Goal: Information Seeking & Learning: Learn about a topic

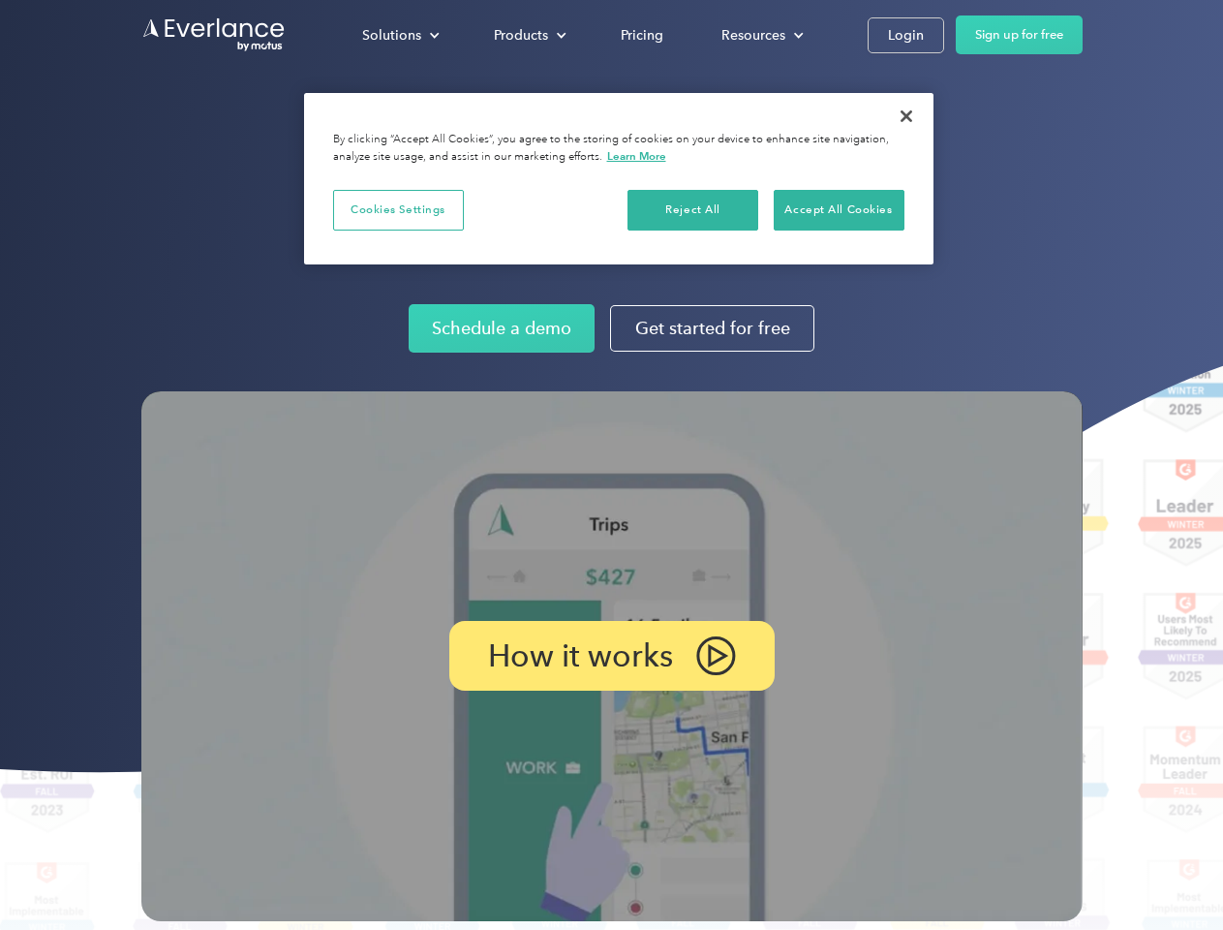
click at [611, 465] on img at bounding box center [611, 656] width 941 height 530
click at [400, 35] on div "Solutions" at bounding box center [391, 35] width 59 height 24
click at [528, 35] on div "Products" at bounding box center [521, 35] width 54 height 24
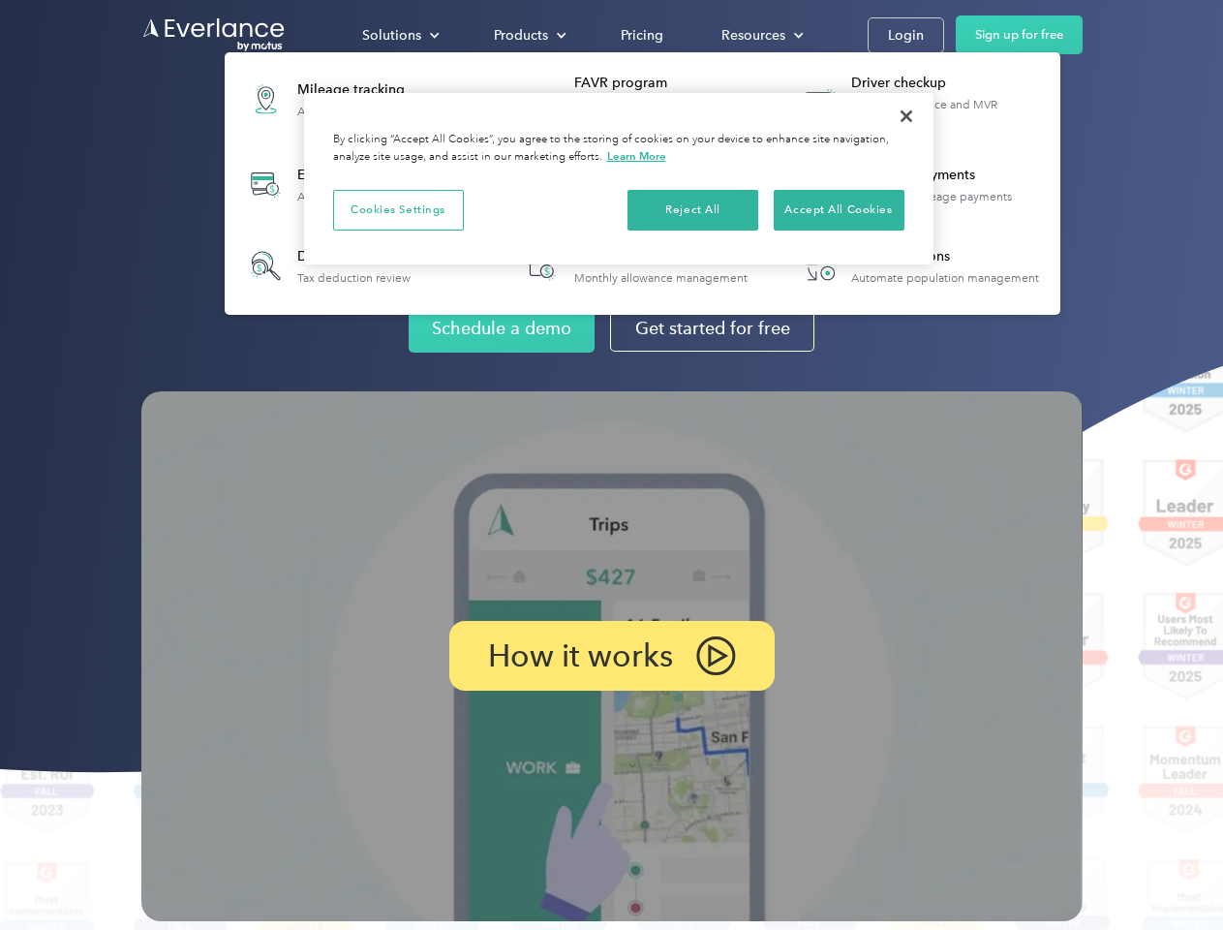
click at [760, 35] on div "Resources" at bounding box center [754, 35] width 64 height 24
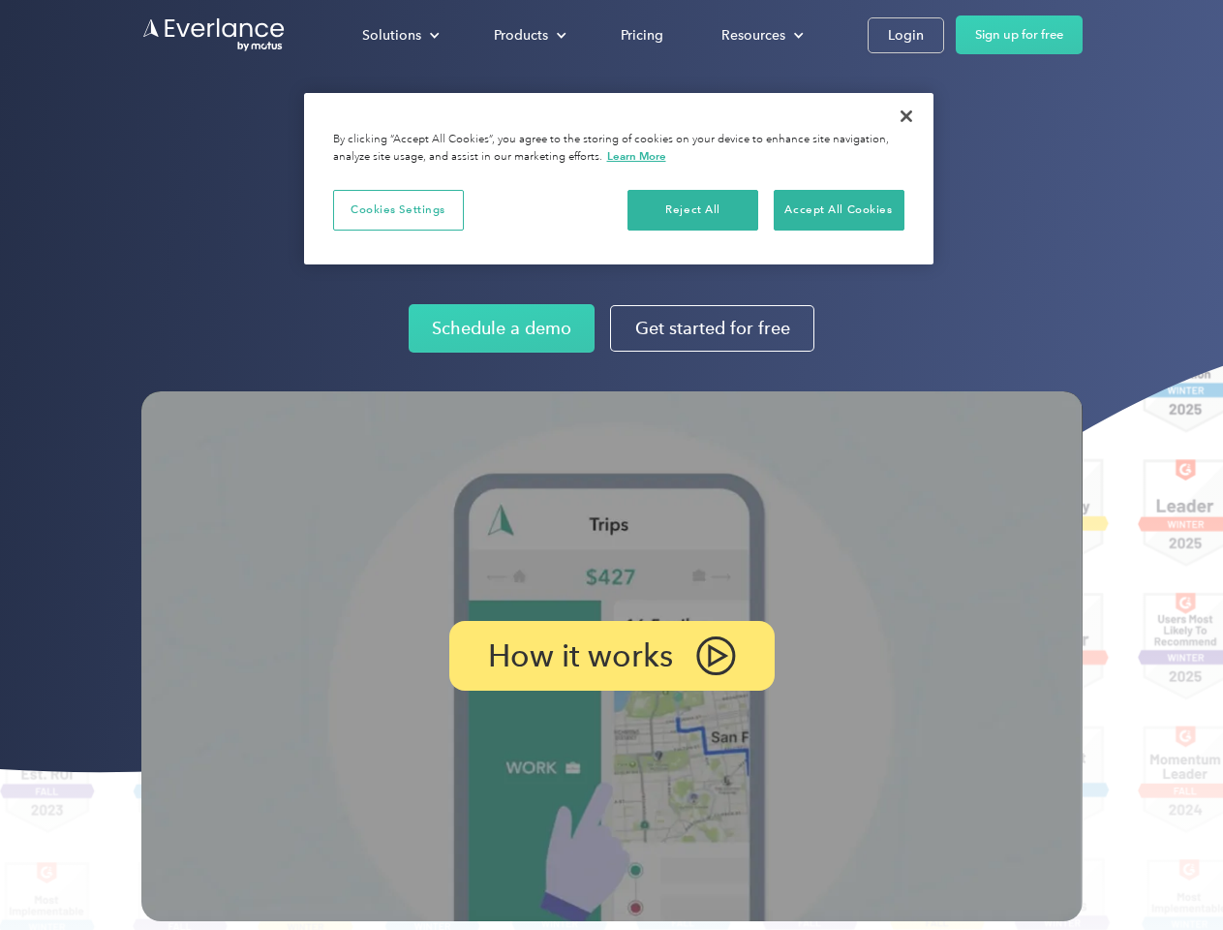
click at [611, 656] on p "How it works" at bounding box center [580, 655] width 185 height 23
click at [398, 209] on button "Cookies Settings" at bounding box center [398, 210] width 131 height 41
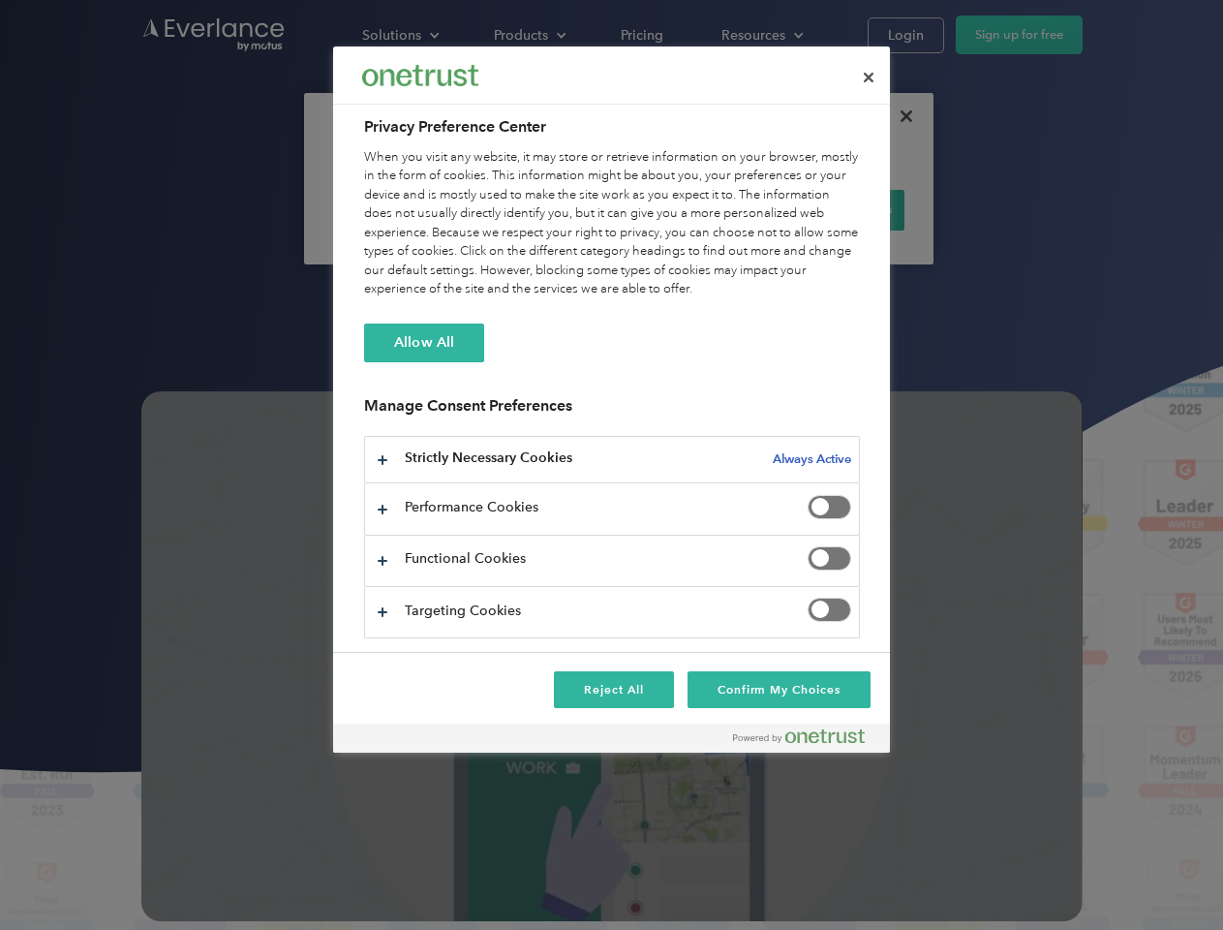
click at [693, 209] on div "When you visit any website, it may store or retrieve information on your browse…" at bounding box center [612, 223] width 496 height 151
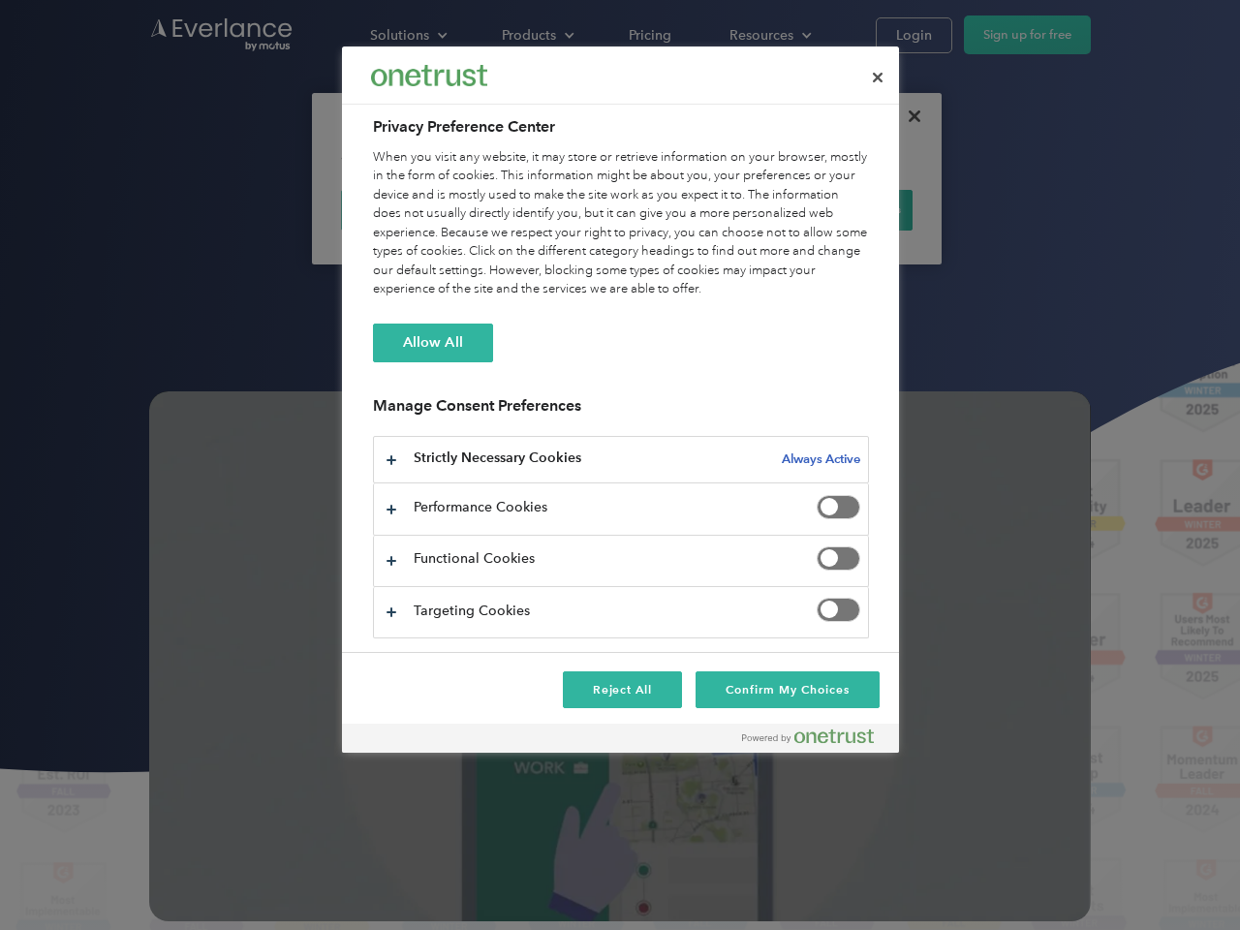
click at [839, 209] on div "When you visit any website, it may store or retrieve information on your browse…" at bounding box center [621, 223] width 496 height 151
click at [907, 116] on div at bounding box center [620, 465] width 1240 height 930
